Goal: Find specific page/section: Find specific page/section

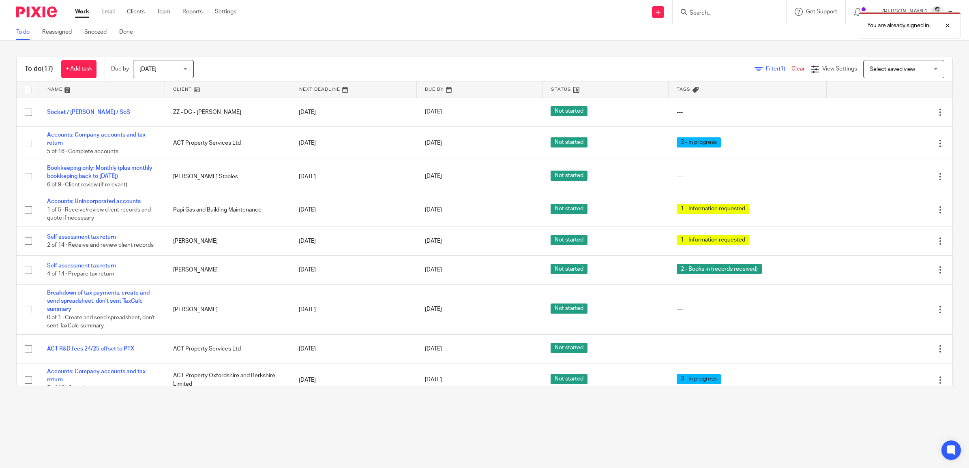
click at [132, 11] on link "Clients" at bounding box center [136, 12] width 18 height 8
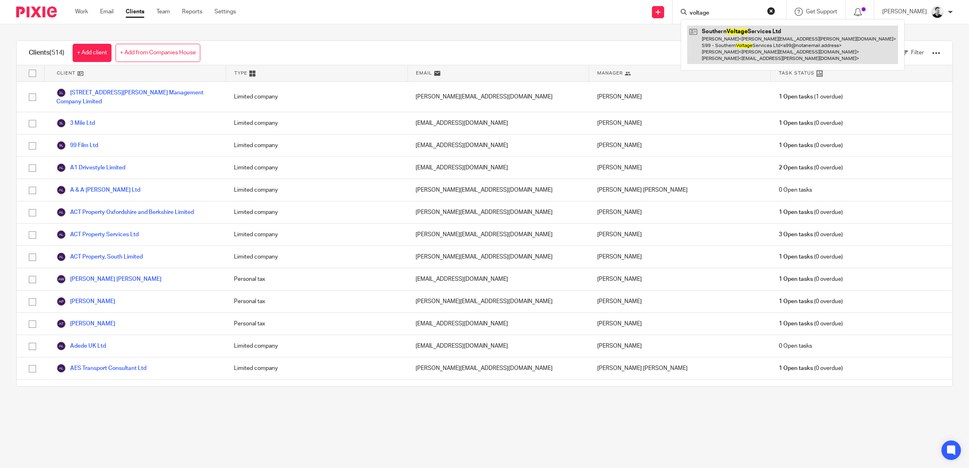
type input "voltage"
click at [732, 45] on link at bounding box center [792, 45] width 211 height 39
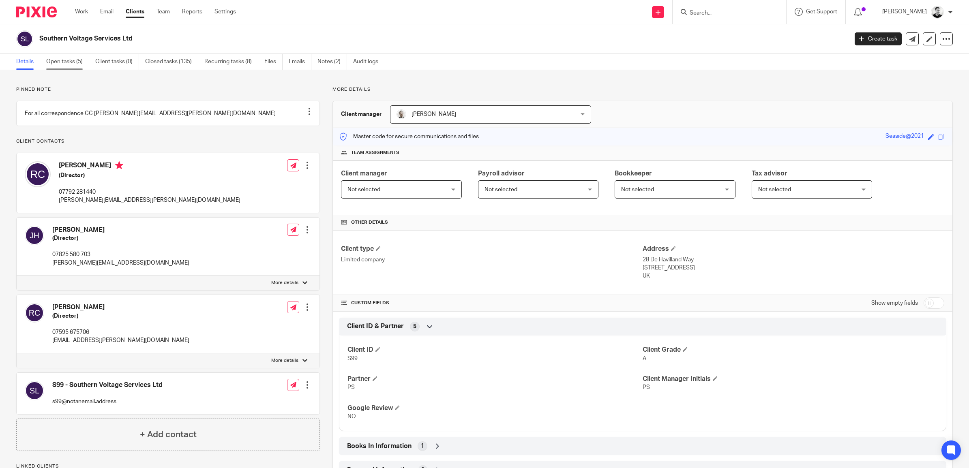
click at [59, 55] on link "Open tasks (5)" at bounding box center [67, 62] width 43 height 16
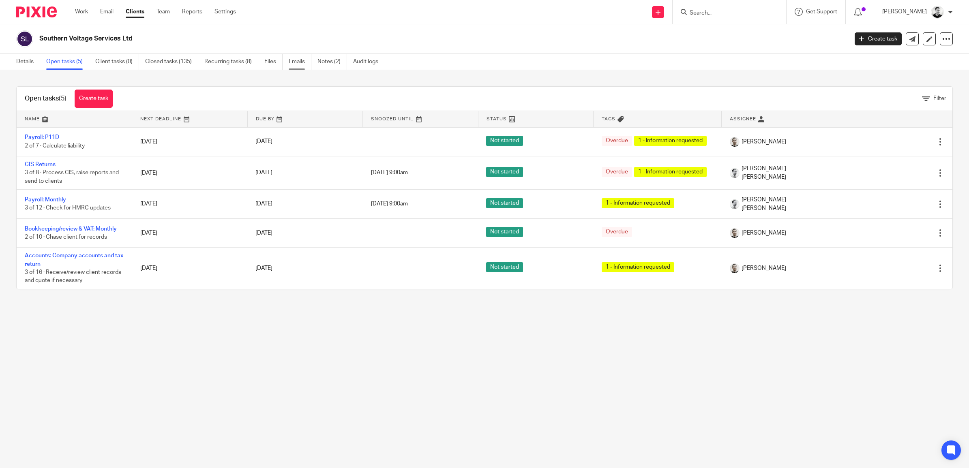
click at [306, 61] on link "Emails" at bounding box center [300, 62] width 23 height 16
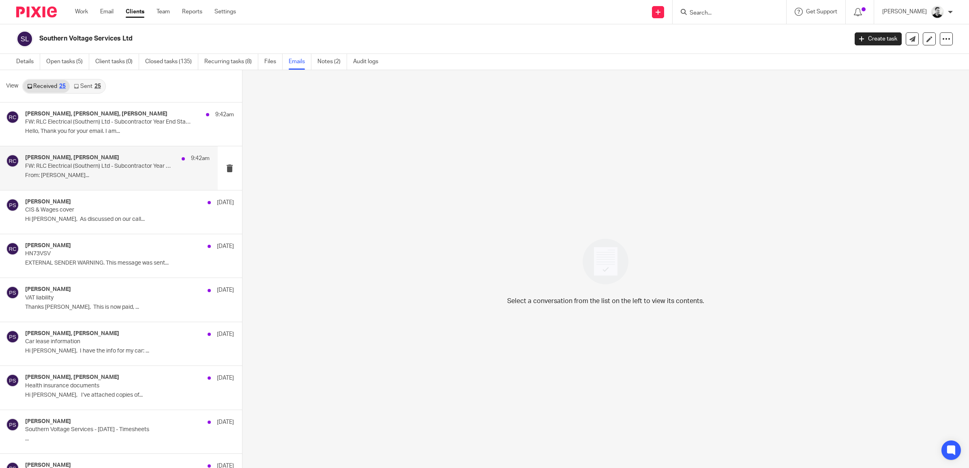
click at [122, 165] on p "FW: RLC Electrical (Southern) Ltd - Subcontractor Year End Statement - 2024/25" at bounding box center [99, 166] width 148 height 7
